Goal: Transaction & Acquisition: Download file/media

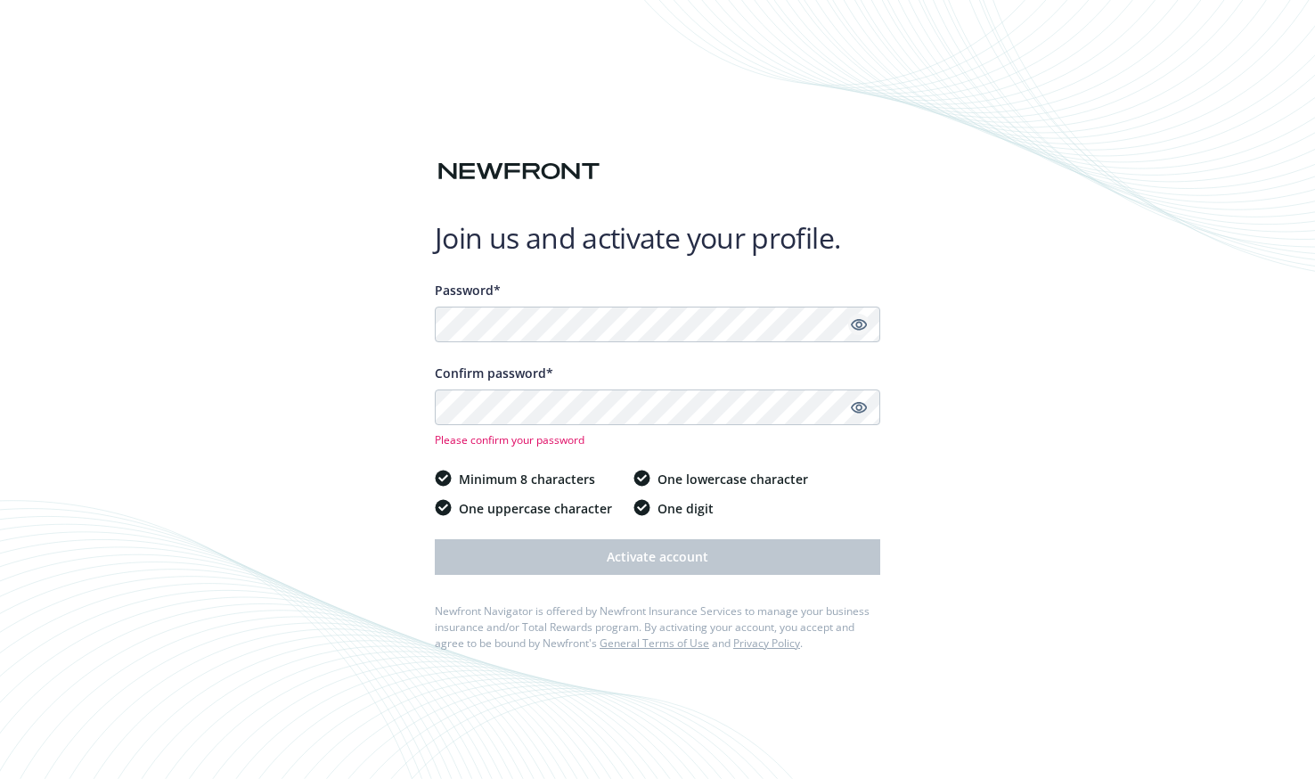
click at [865, 325] on icon "Show password" at bounding box center [859, 324] width 16 height 16
click at [865, 325] on icon "Hide password" at bounding box center [858, 324] width 21 height 21
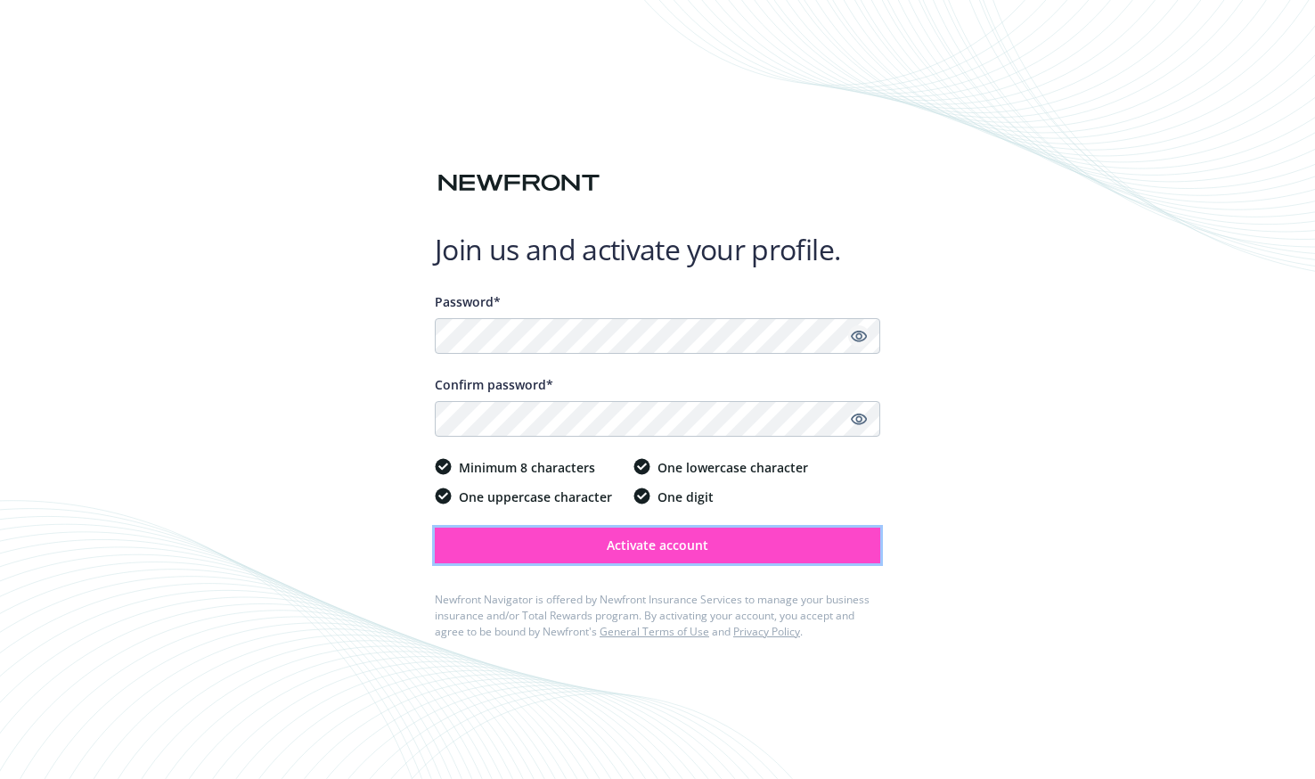
click at [642, 546] on span "Activate account" at bounding box center [658, 544] width 102 height 17
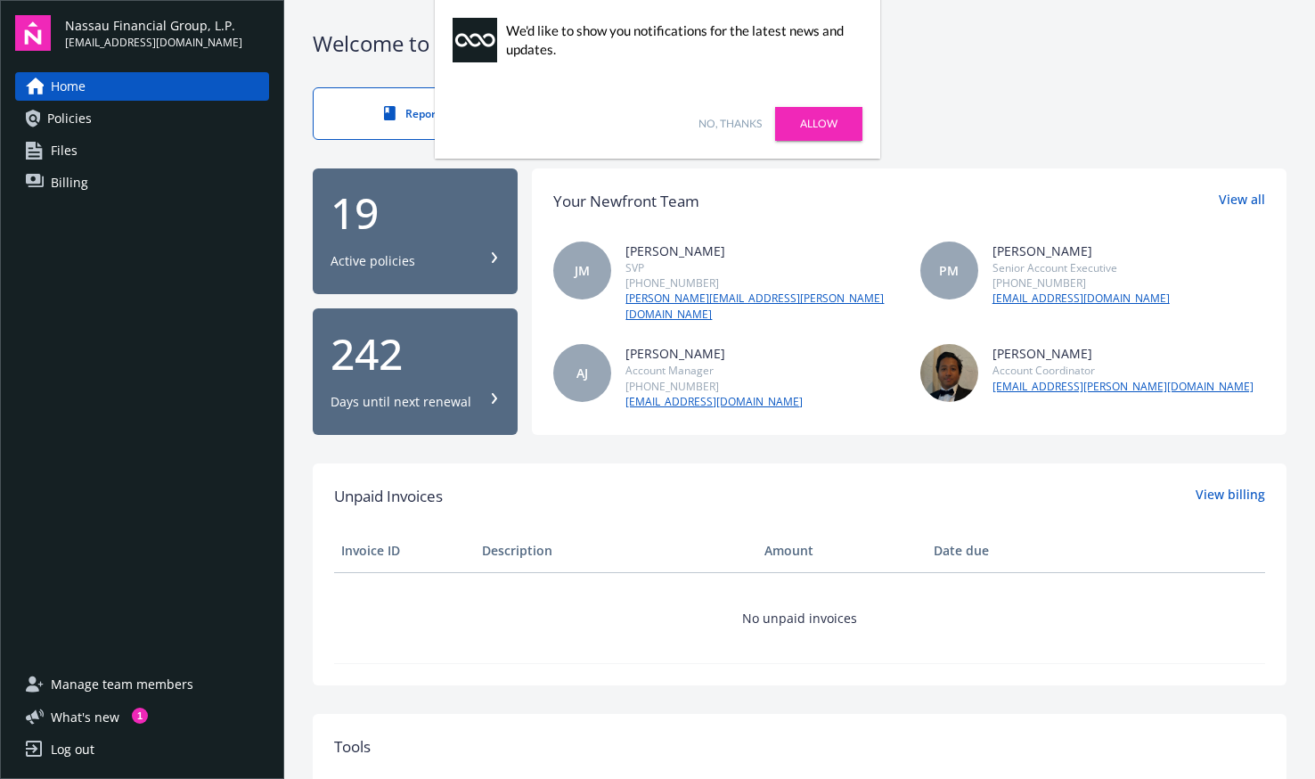
click at [733, 120] on link "No, thanks" at bounding box center [729, 124] width 63 height 16
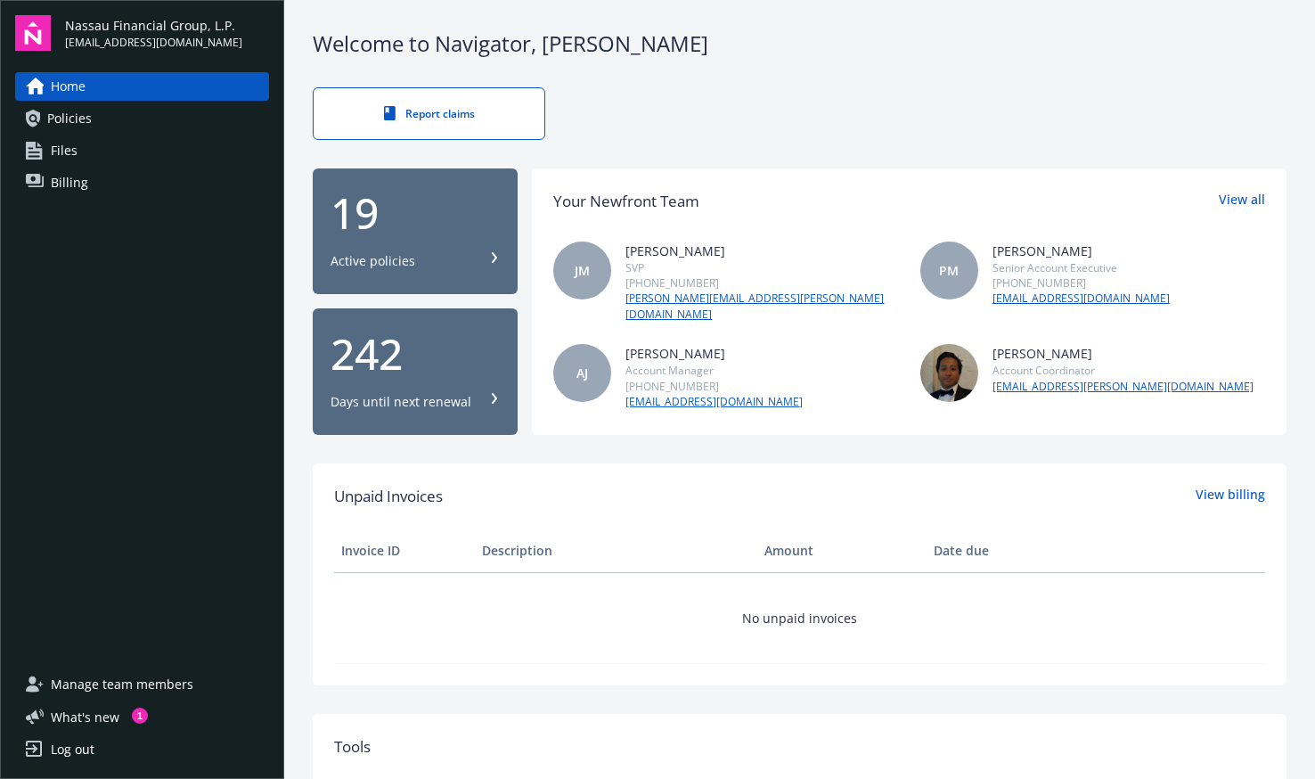
click at [63, 105] on span "Policies" at bounding box center [69, 118] width 45 height 29
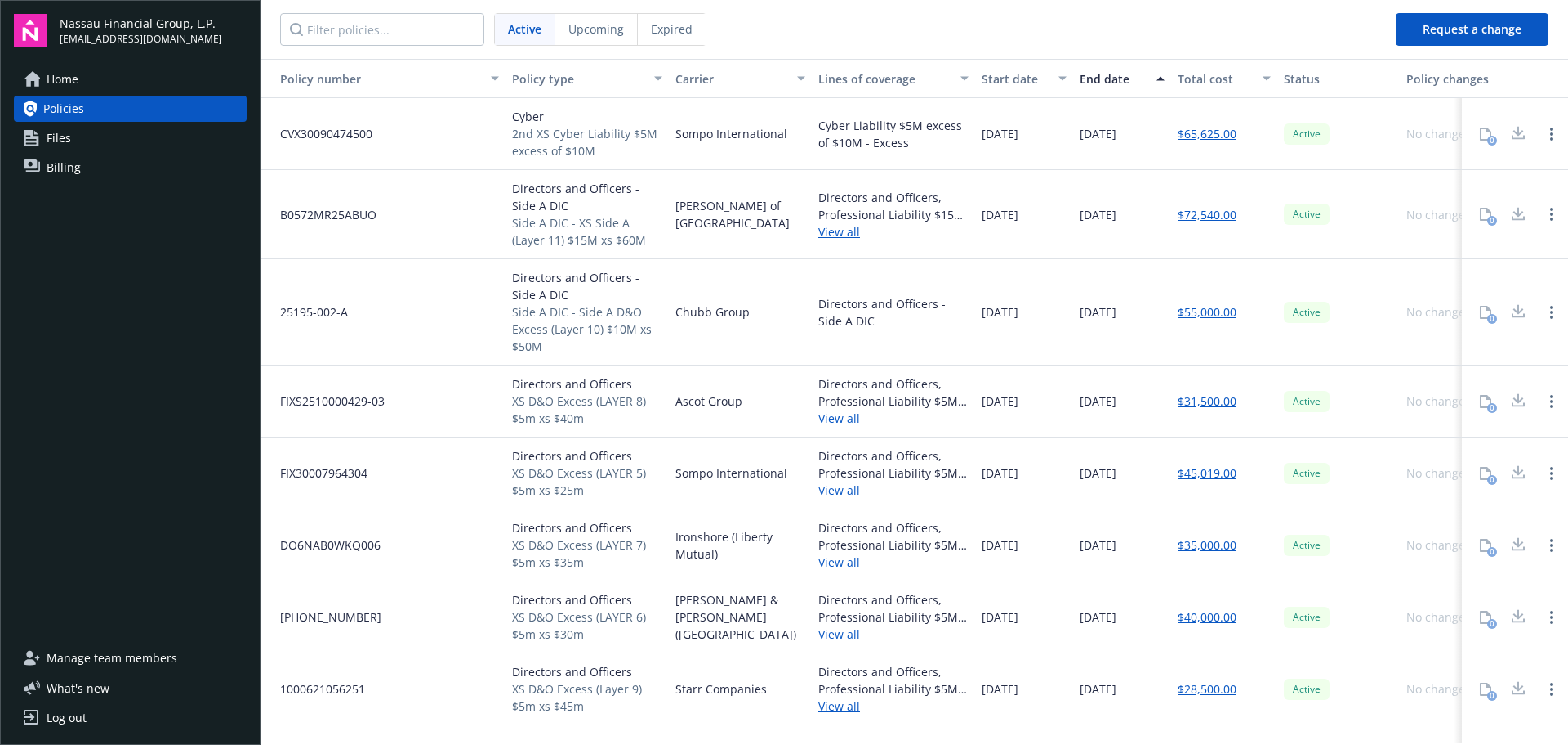
click at [658, 78] on div "button" at bounding box center [660, 78] width 8 height 38
click at [657, 79] on div "button" at bounding box center [660, 78] width 8 height 38
click at [637, 76] on div "Policy type" at bounding box center [579, 79] width 132 height 17
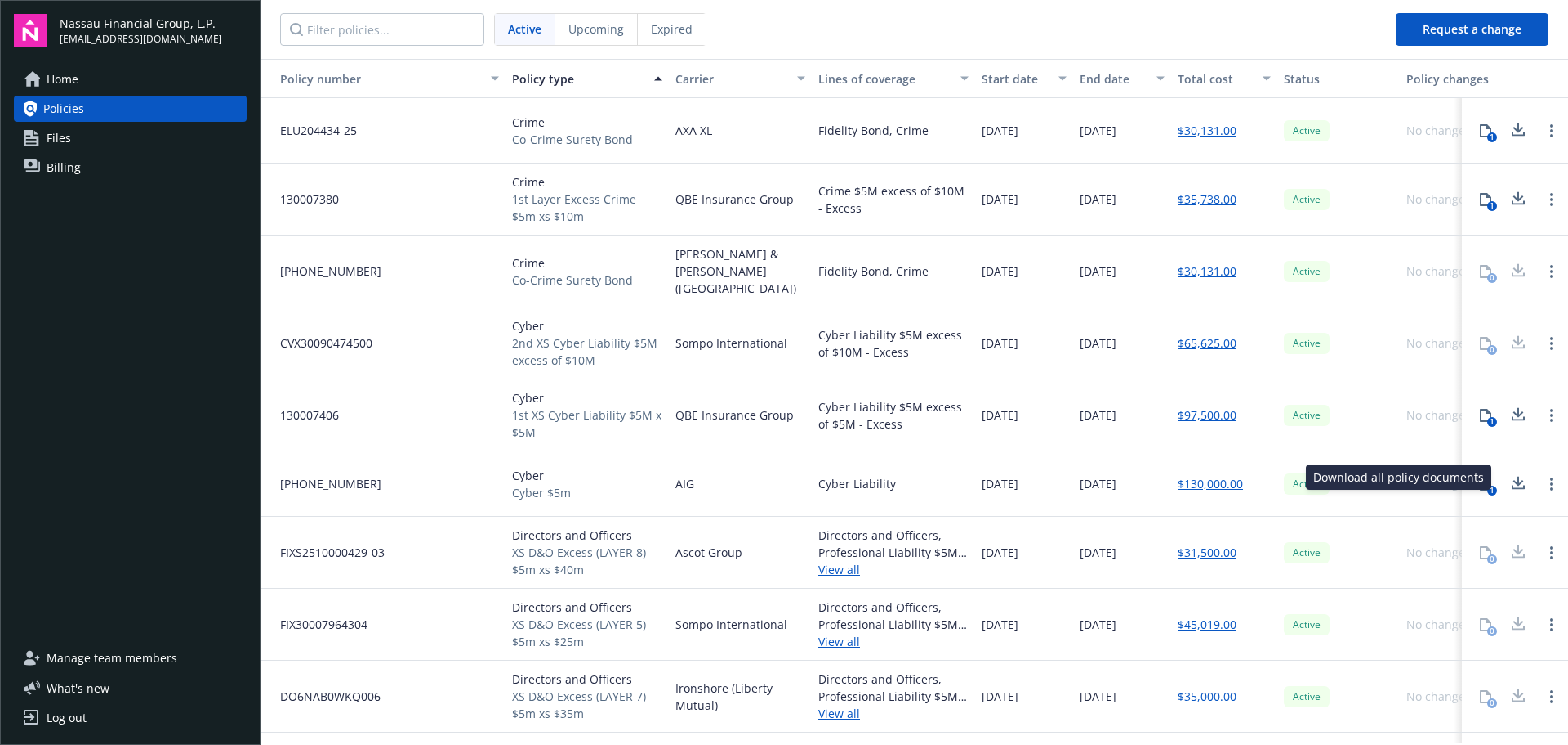
click at [1205, 476] on icon at bounding box center [1519, 480] width 11 height 10
click at [1205, 405] on icon at bounding box center [1518, 415] width 19 height 20
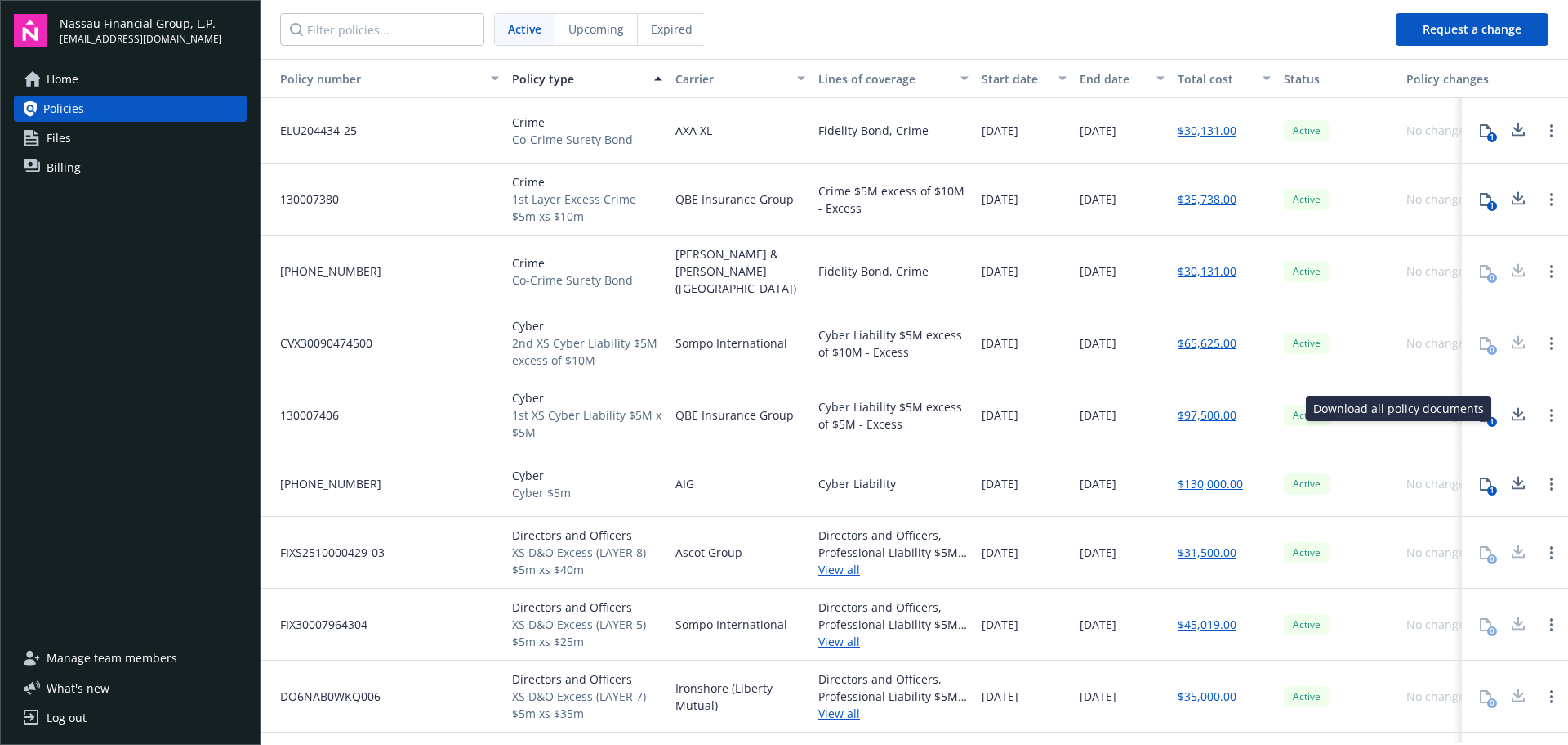
click at [145, 408] on div "Home Policies Files Billing" at bounding box center [130, 345] width 233 height 559
click at [1205, 337] on icon "Open options" at bounding box center [1552, 343] width 4 height 13
drag, startPoint x: 1397, startPoint y: 548, endPoint x: 1476, endPoint y: 550, distance: 79.0
click at [1205, 548] on div "Active" at bounding box center [1339, 552] width 123 height 72
